Goal: Information Seeking & Learning: Learn about a topic

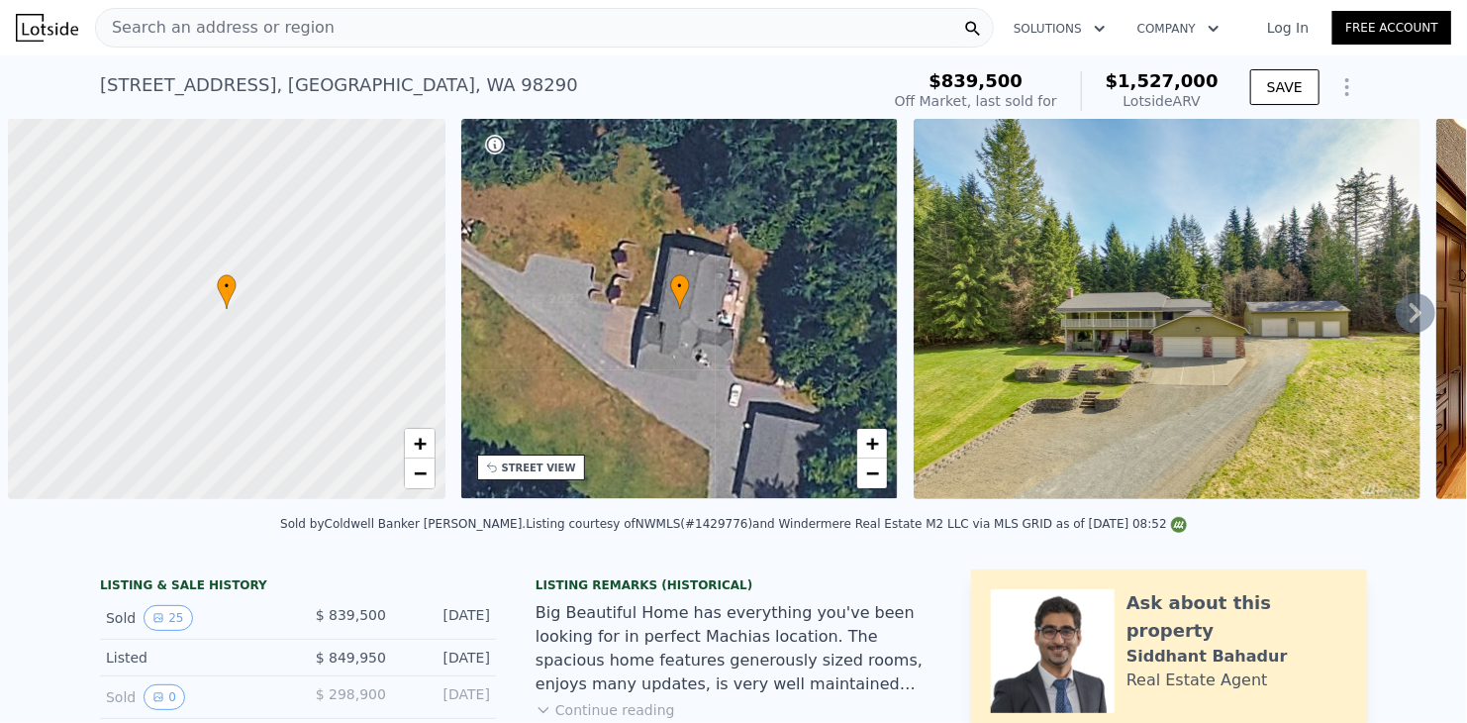
scroll to position [0, 8]
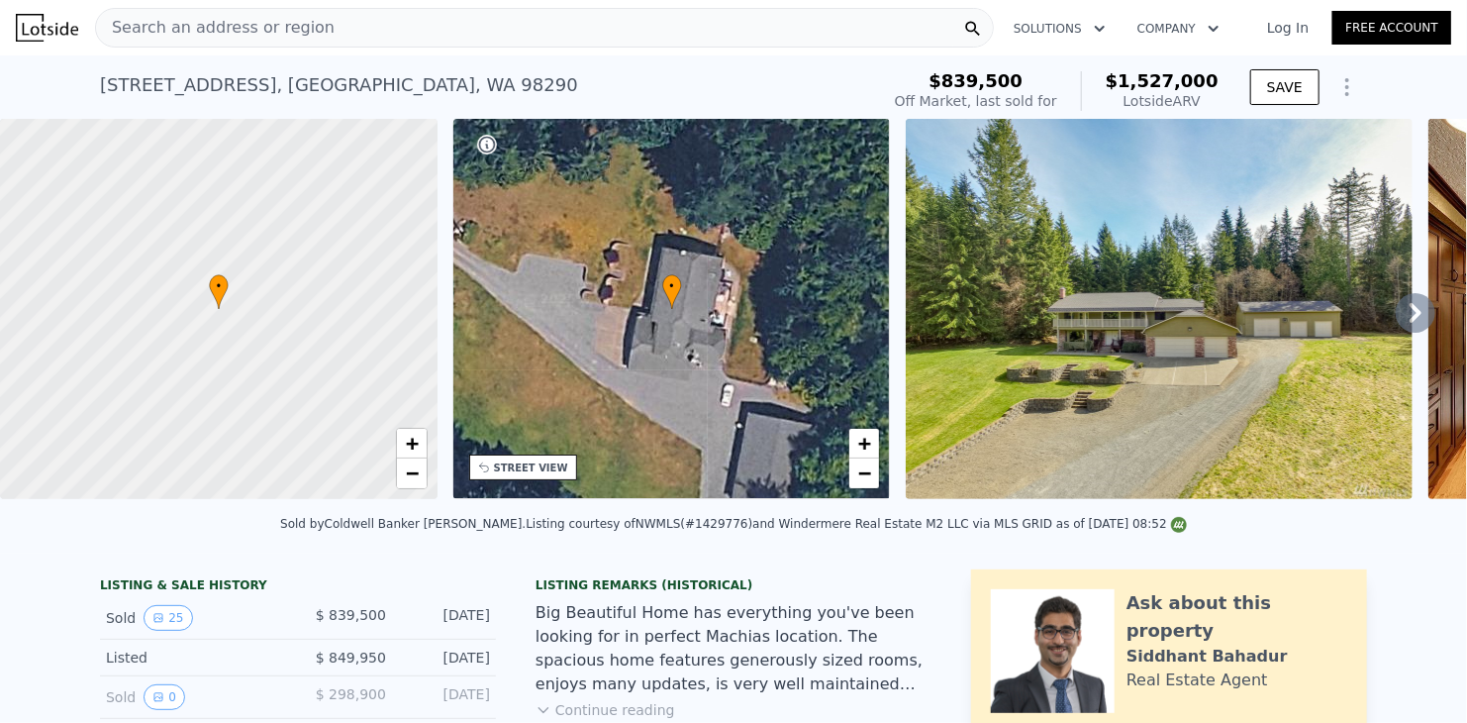
click at [301, 33] on span "Search an address or region" at bounding box center [215, 28] width 239 height 24
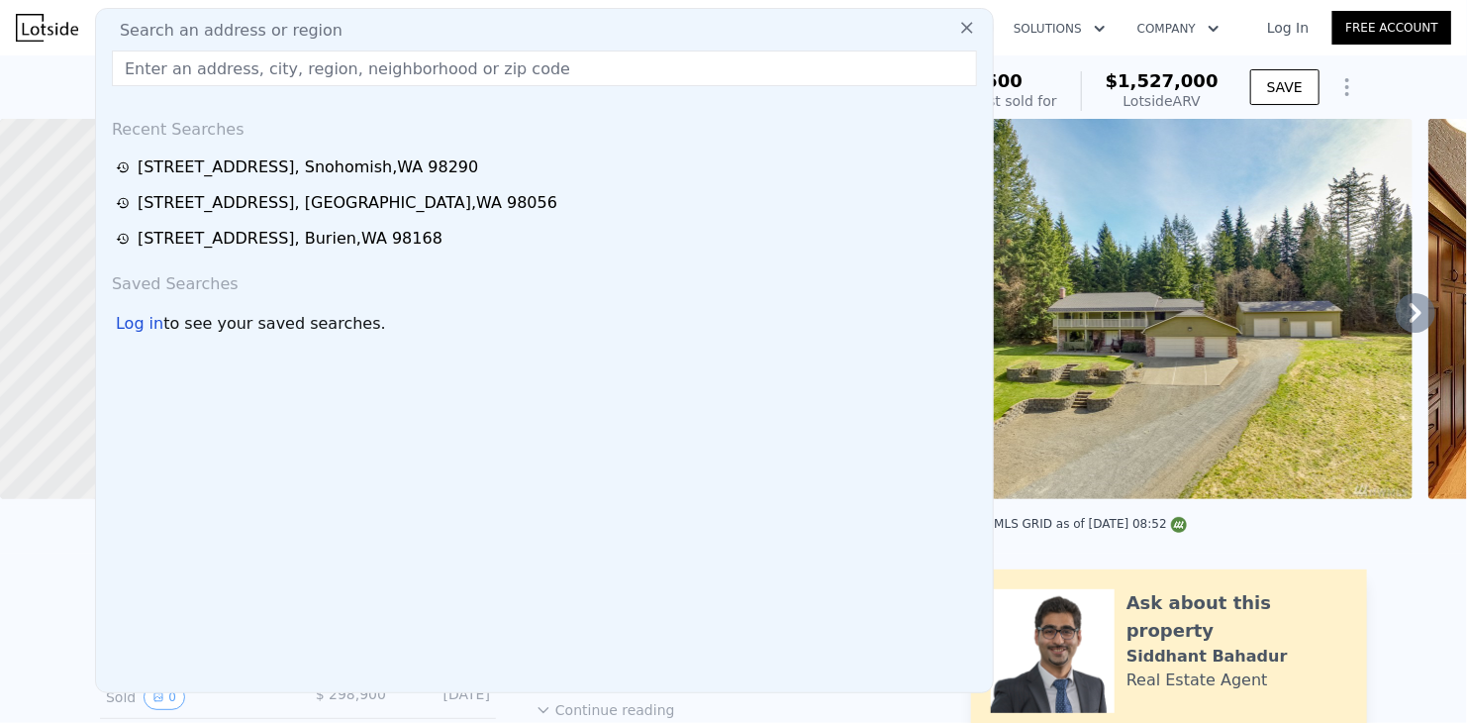
type input "[STREET_ADDRESS][PERSON_NAME]"
type input "$ 1,529,000"
type input "$ 478,629"
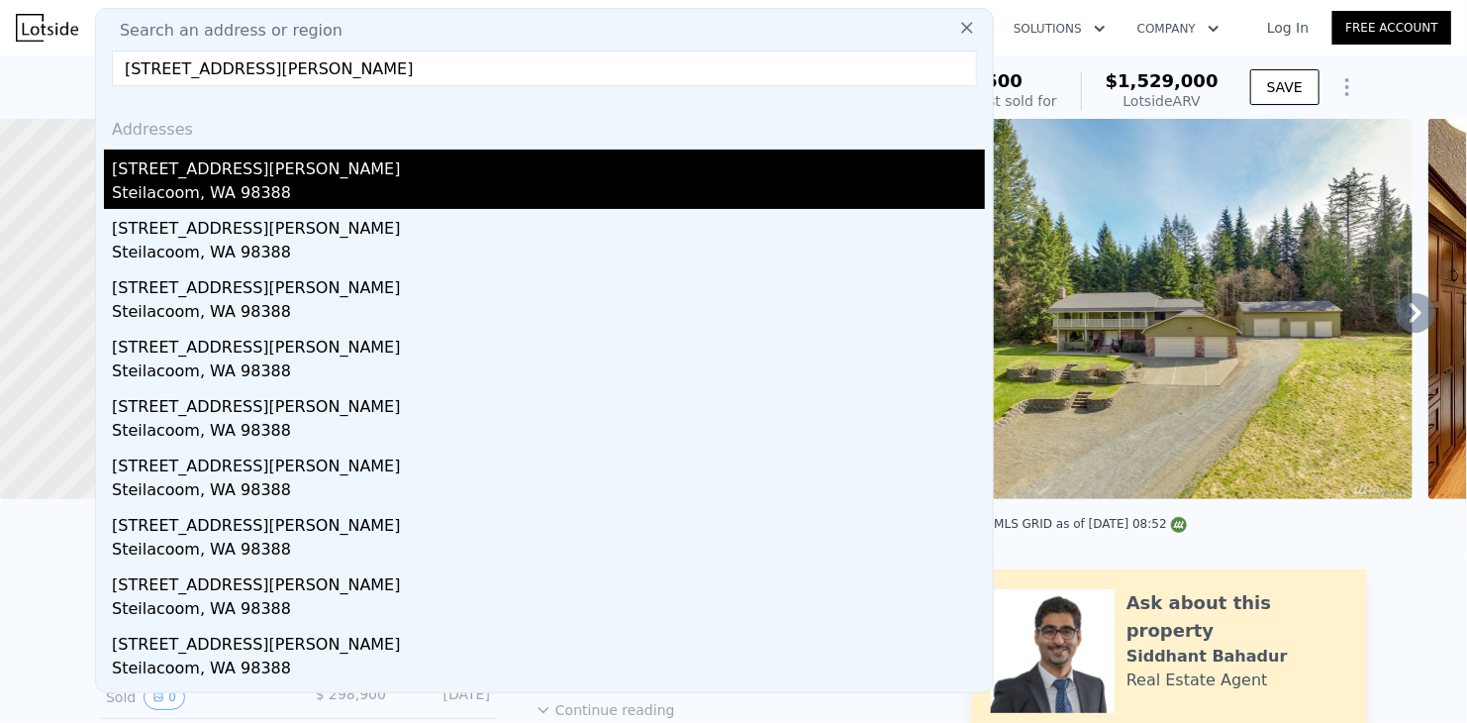
type input "[STREET_ADDRESS][PERSON_NAME]"
click at [217, 183] on div "Steilacoom, WA 98388" at bounding box center [548, 195] width 873 height 28
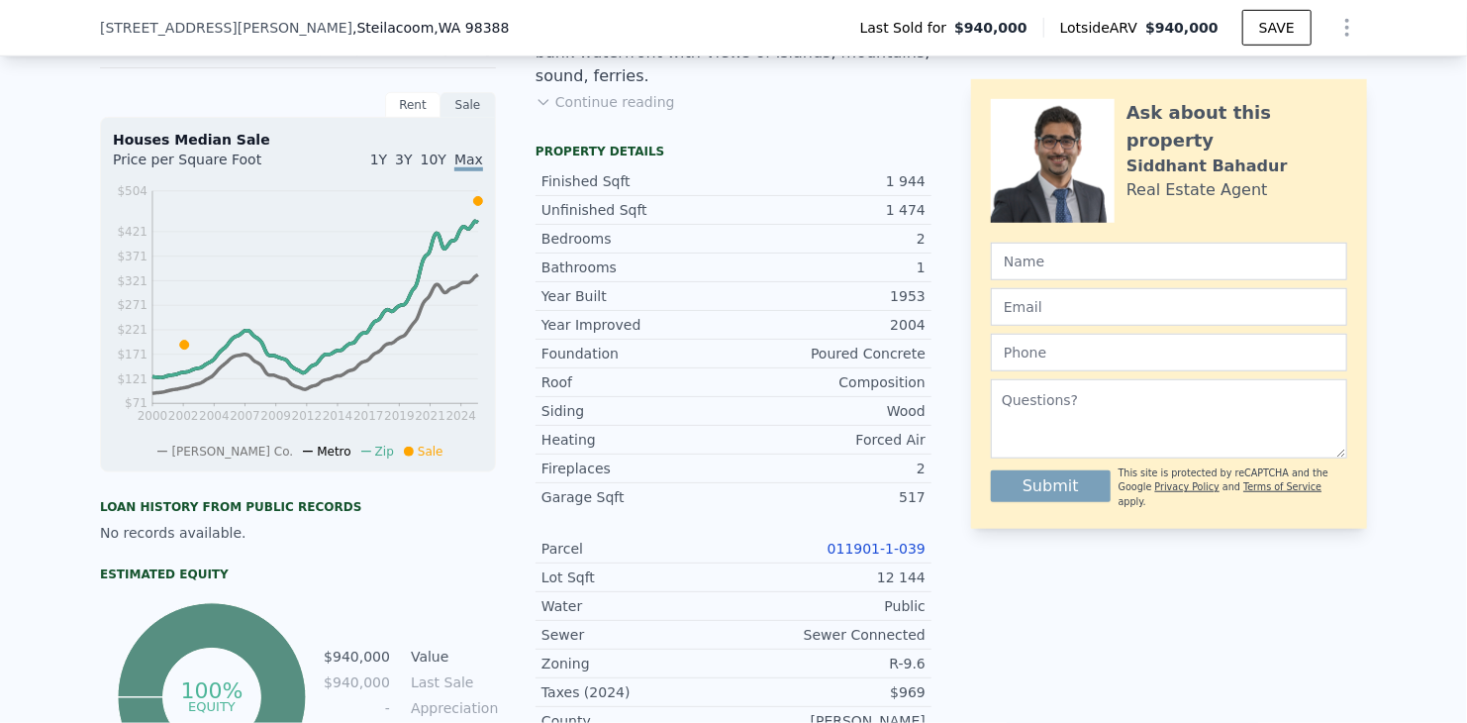
scroll to position [586, 0]
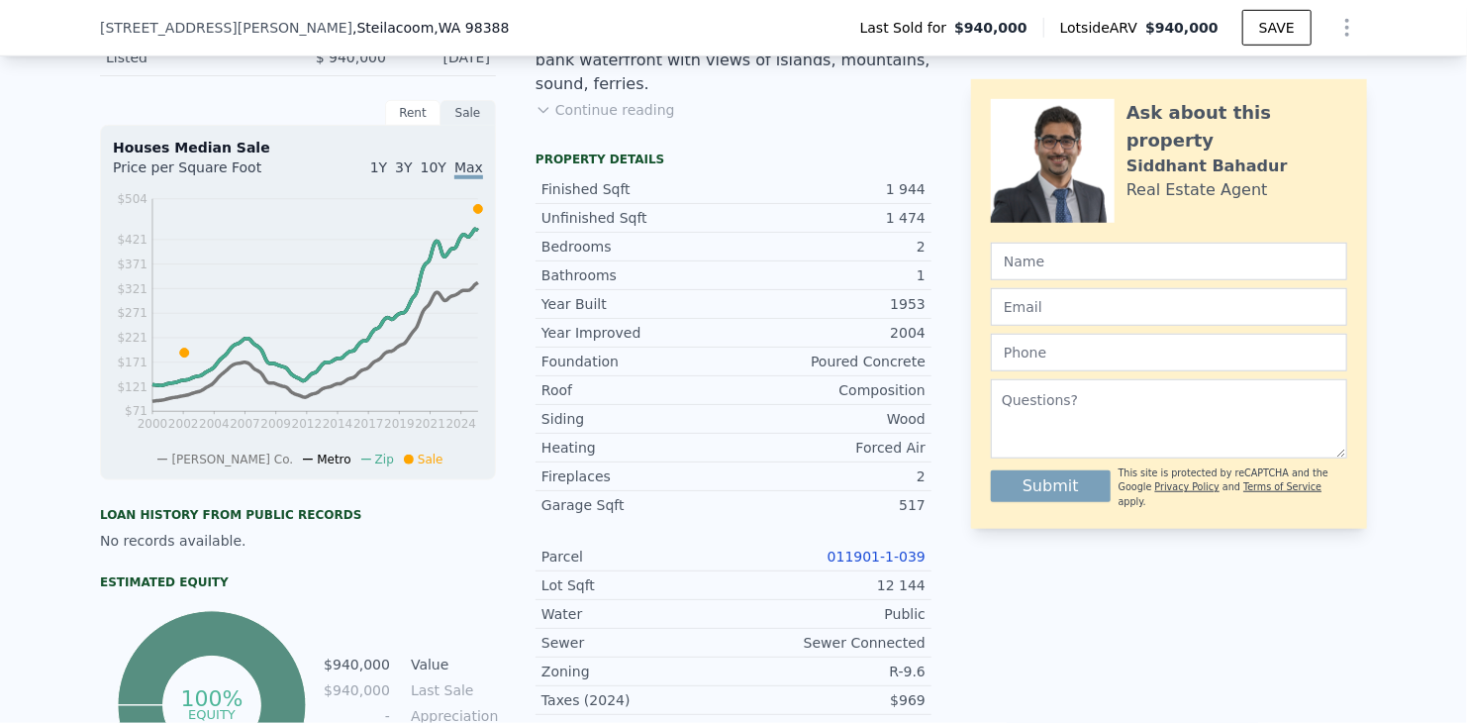
click at [866, 549] on link "011901-1-039" at bounding box center [877, 556] width 98 height 16
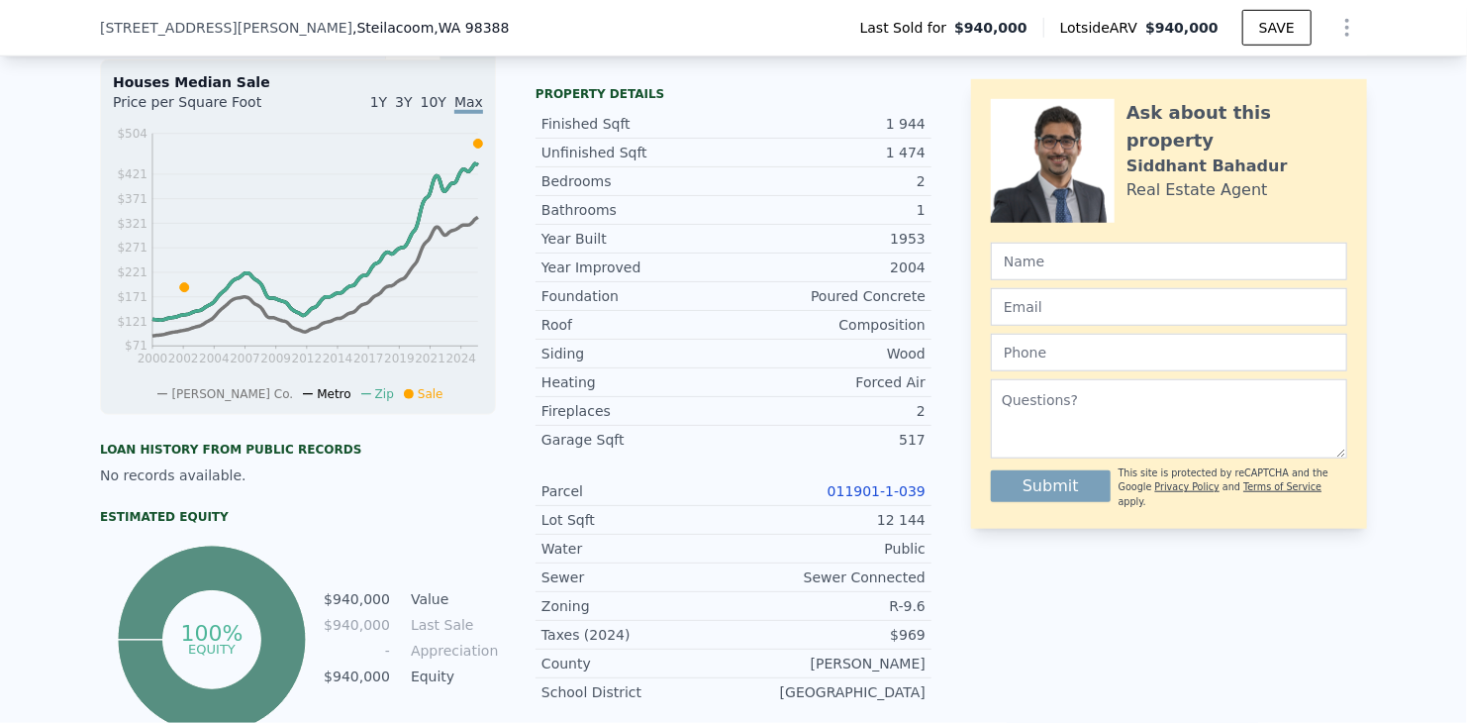
scroll to position [91, 0]
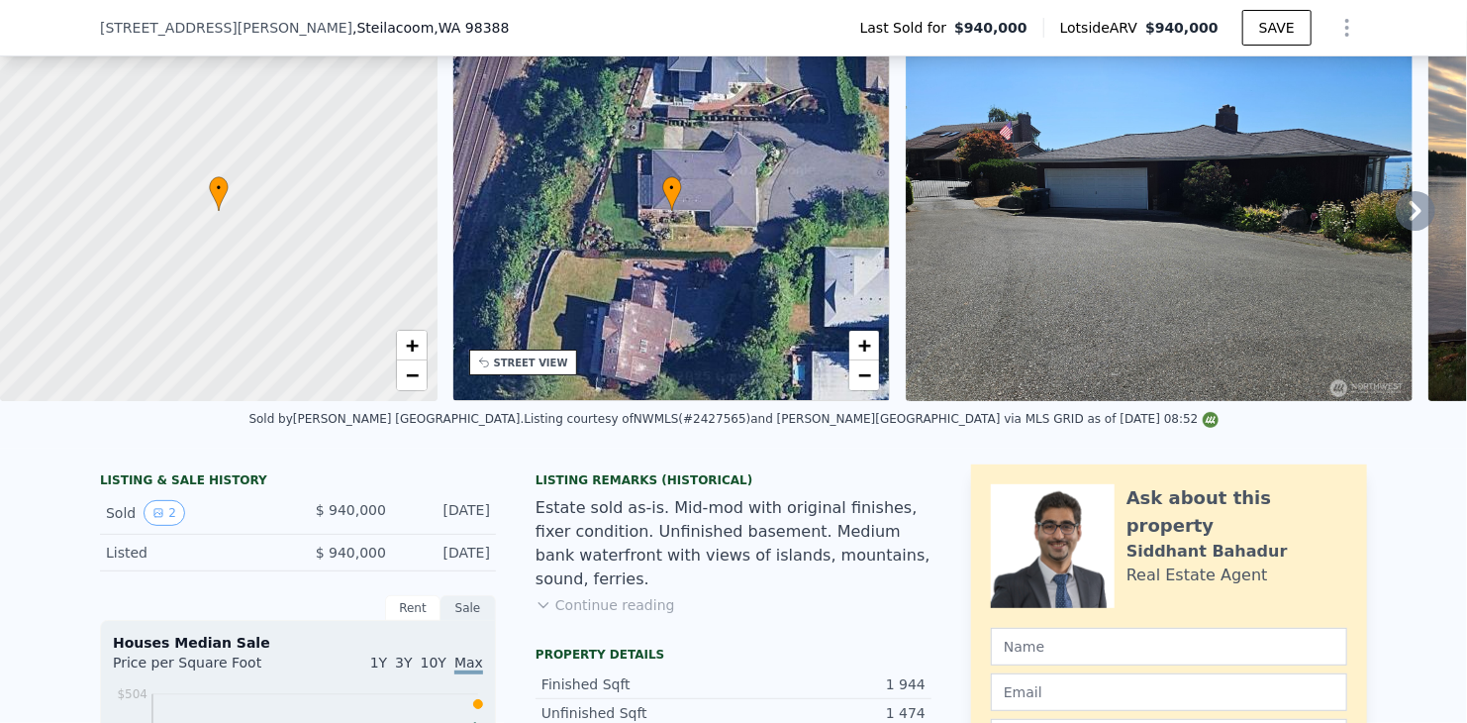
click at [518, 372] on div "STREET VIEW" at bounding box center [523, 362] width 108 height 26
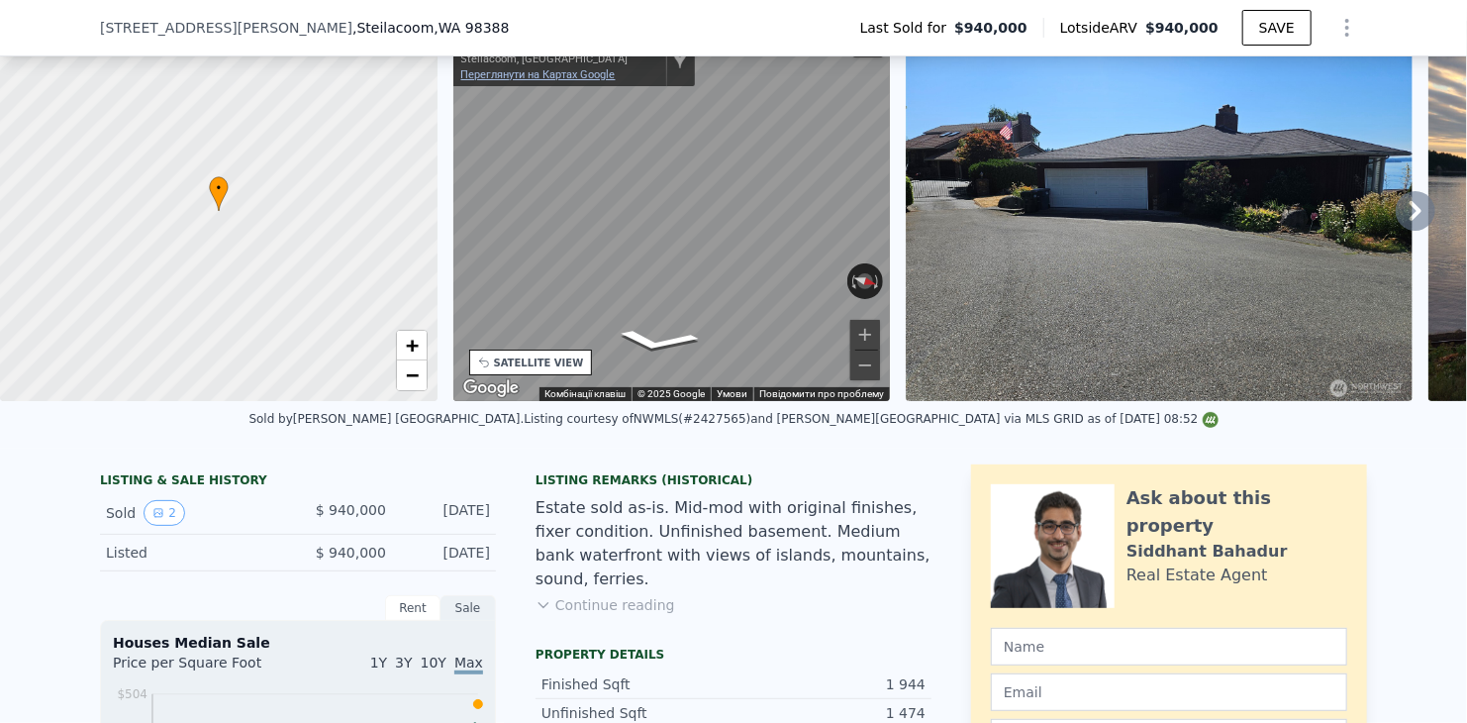
click at [505, 74] on link "Переглянути на Картах Google" at bounding box center [538, 74] width 154 height 13
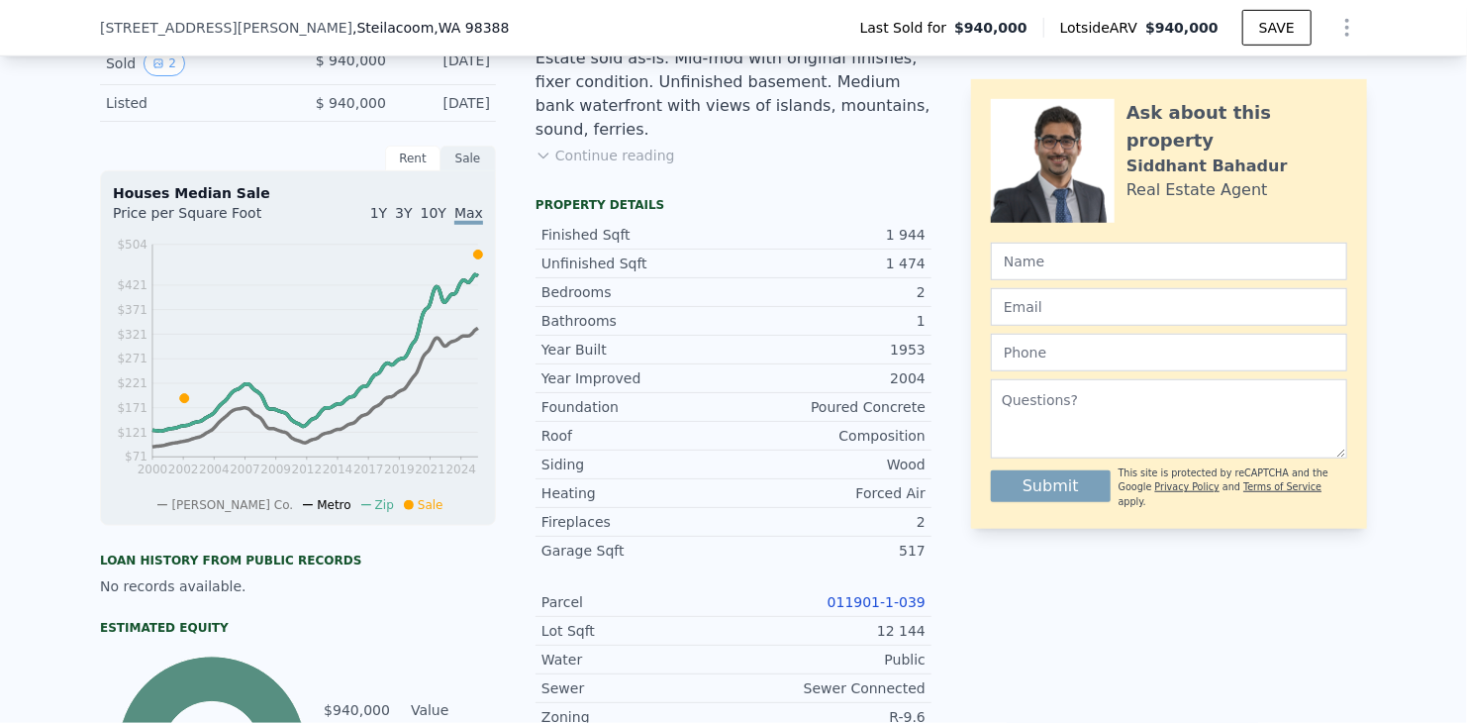
scroll to position [685, 0]
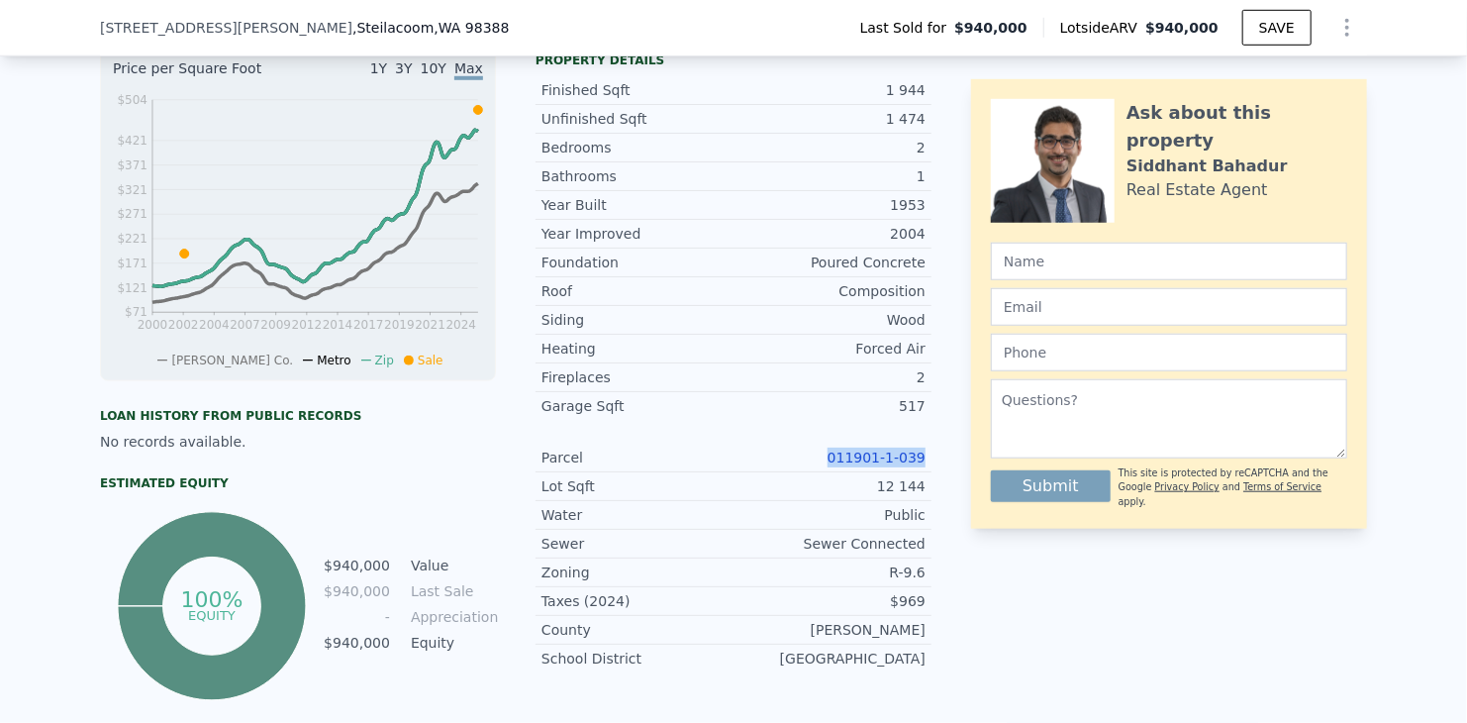
drag, startPoint x: 839, startPoint y: 439, endPoint x: 922, endPoint y: 441, distance: 83.2
click at [922, 444] on div "Parcel 011901-1-039" at bounding box center [734, 458] width 396 height 29
copy link "011901-1-039"
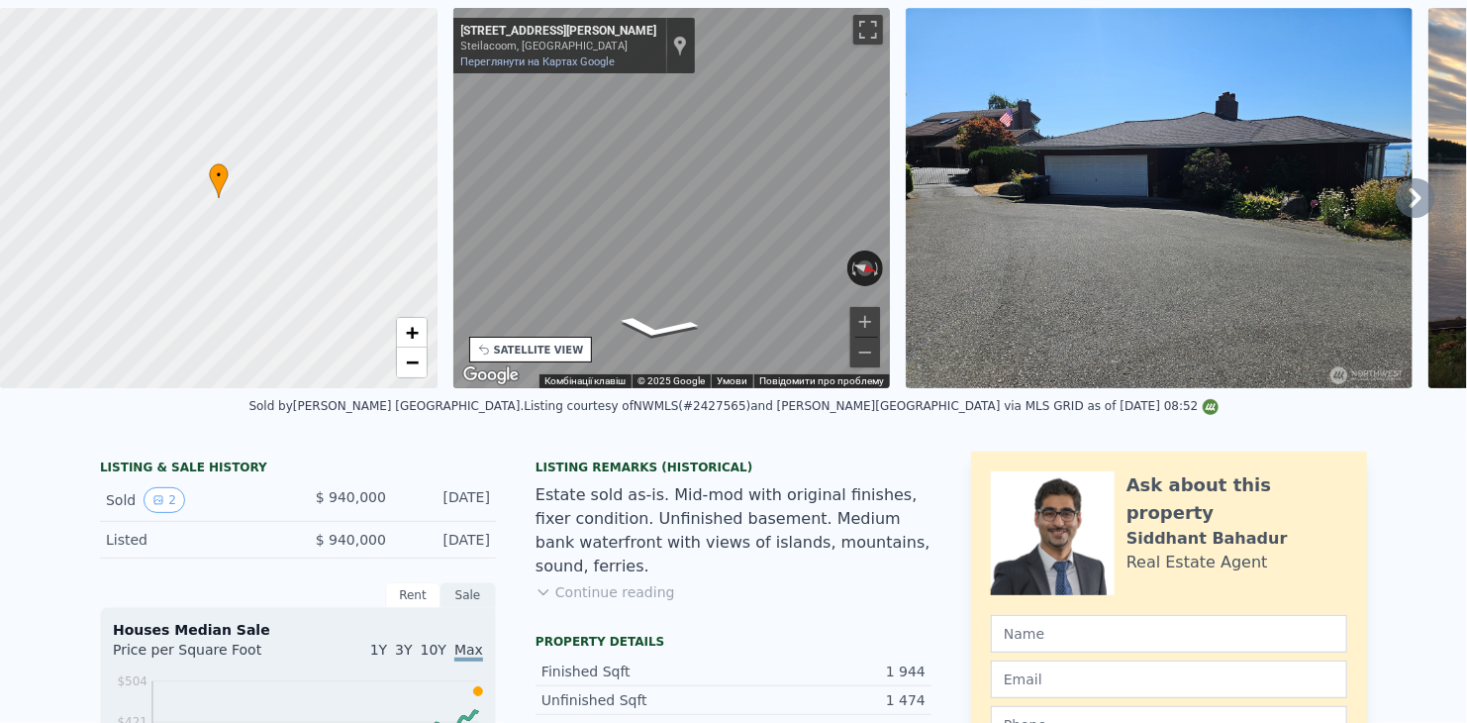
scroll to position [7, 0]
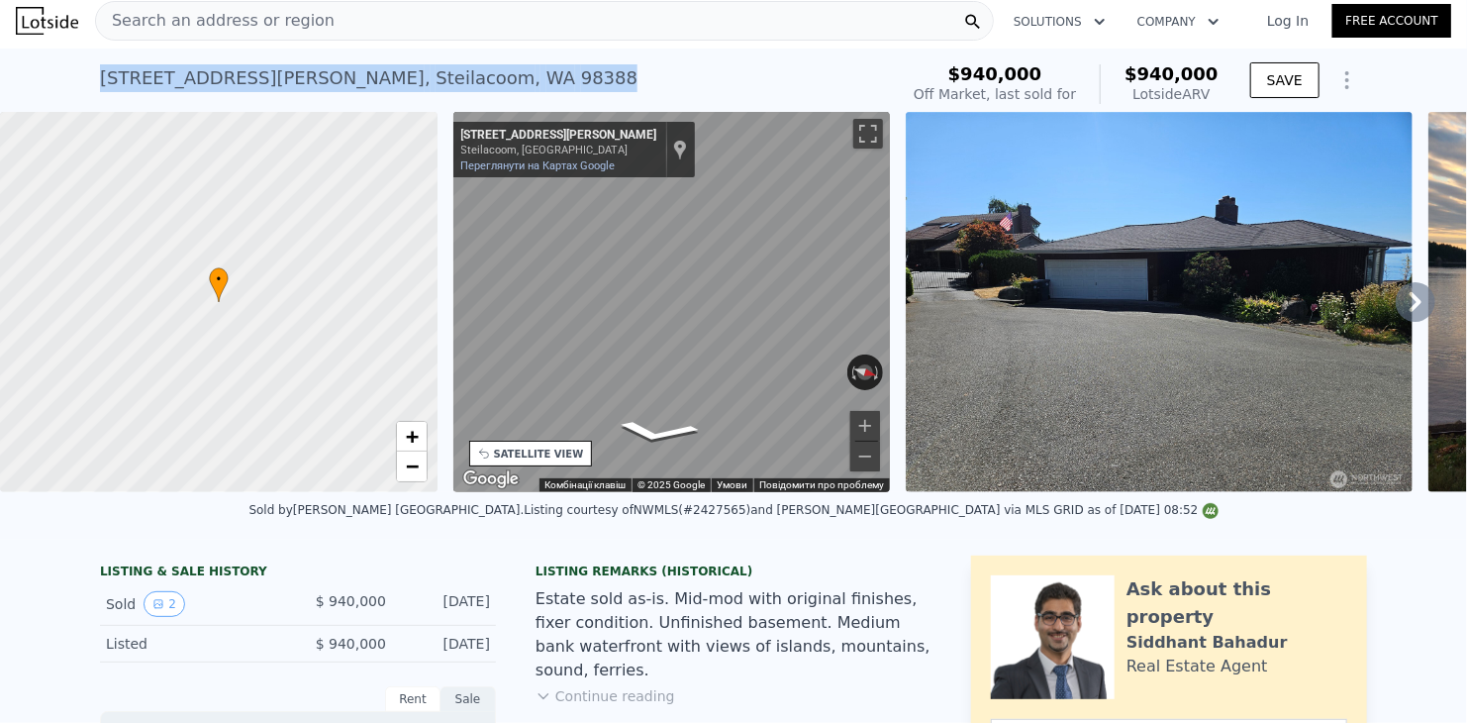
drag, startPoint x: 391, startPoint y: 76, endPoint x: 82, endPoint y: 74, distance: 308.9
click at [82, 74] on div "[STREET_ADDRESS][PERSON_NAME] Sold [DATE] for $940k (~ARV $940k ) $940,000 Off …" at bounding box center [733, 80] width 1467 height 63
copy div "[STREET_ADDRESS][PERSON_NAME]"
